Goal: Browse casually

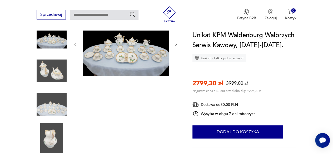
scroll to position [77, 0]
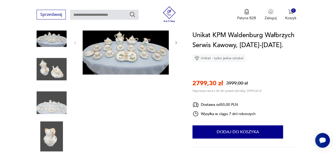
click at [46, 71] on img at bounding box center [52, 69] width 30 height 30
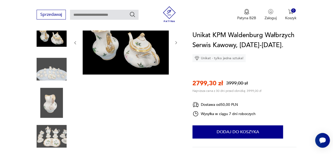
click at [46, 71] on div at bounding box center [52, 53] width 30 height 132
click at [47, 101] on img at bounding box center [52, 103] width 30 height 30
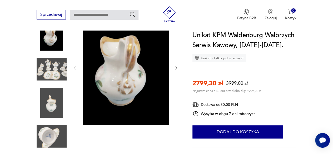
click at [51, 110] on img at bounding box center [52, 103] width 30 height 30
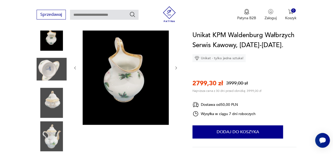
click at [48, 71] on img at bounding box center [52, 69] width 30 height 30
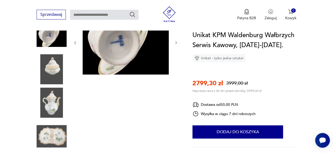
click at [54, 133] on img at bounding box center [52, 137] width 30 height 30
